Goal: Find specific page/section: Find specific page/section

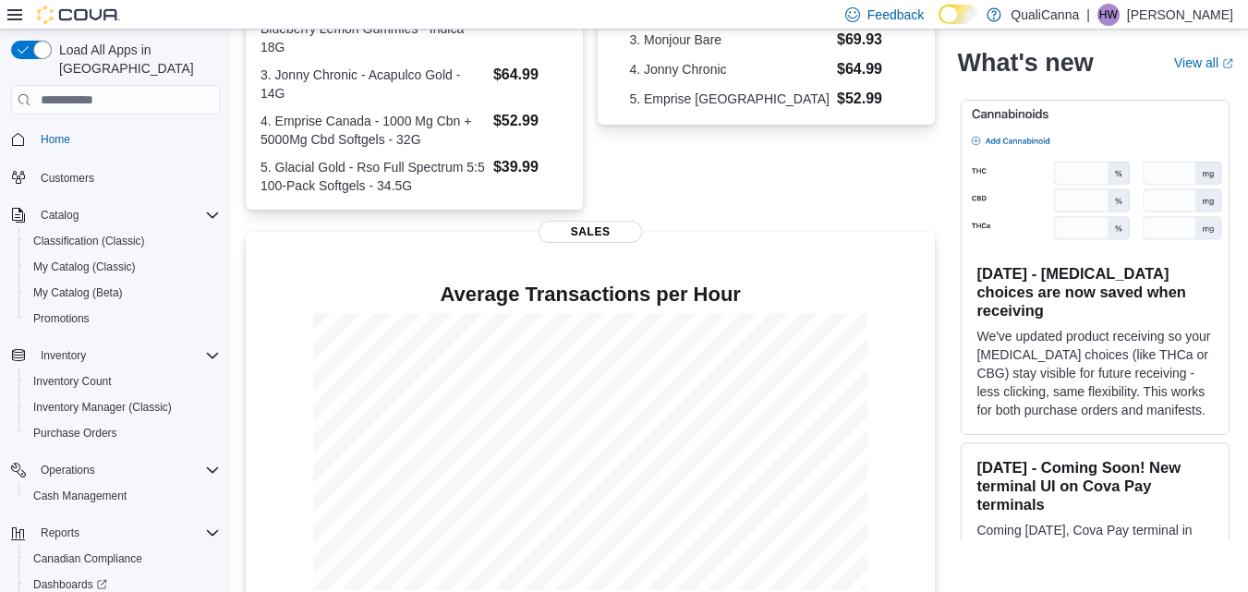
scroll to position [512, 0]
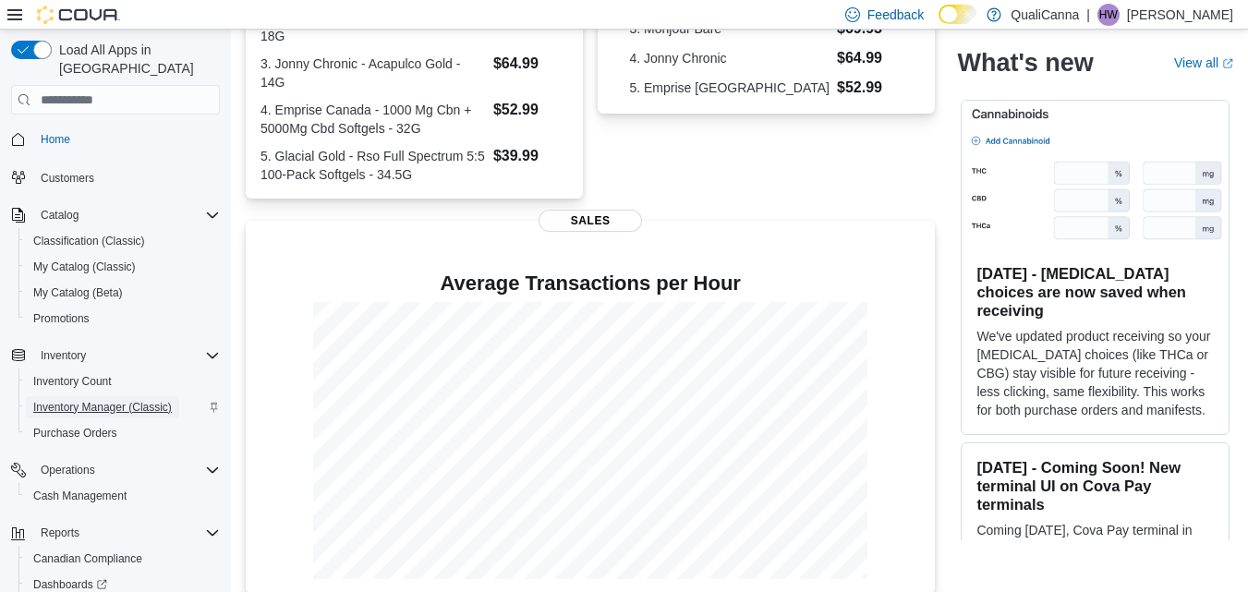
click at [135, 396] on span "Inventory Manager (Classic)" at bounding box center [102, 407] width 139 height 22
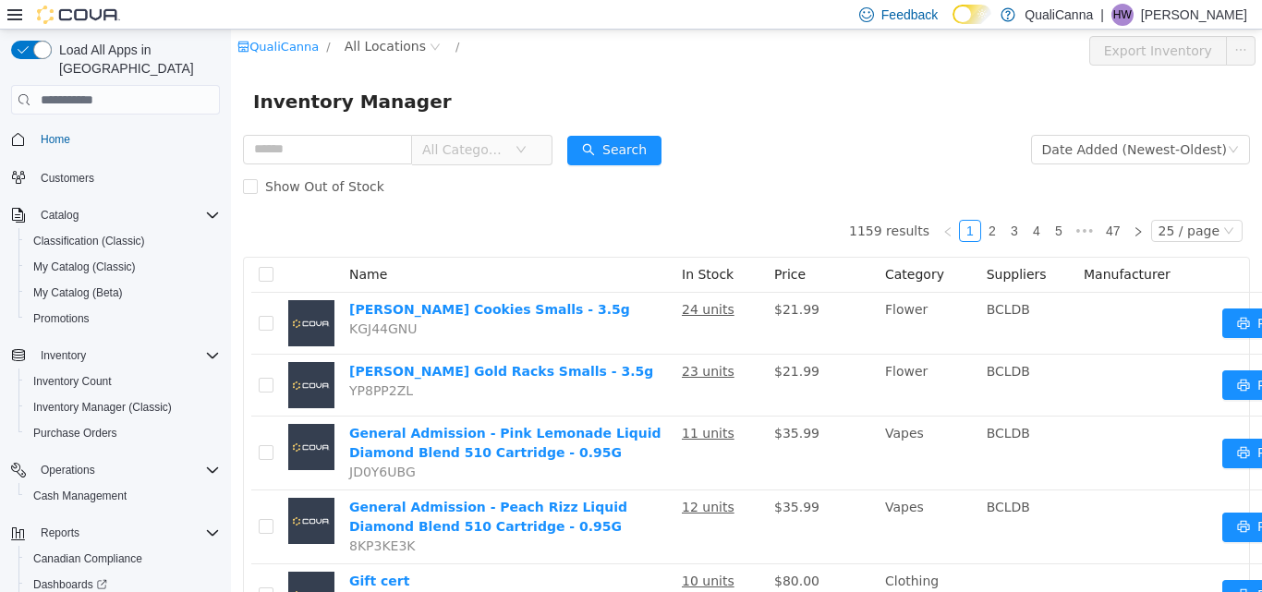
click at [787, 53] on div "QualiCanna / All Locations /" at bounding box center [661, 47] width 848 height 22
